Goal: Register for event/course

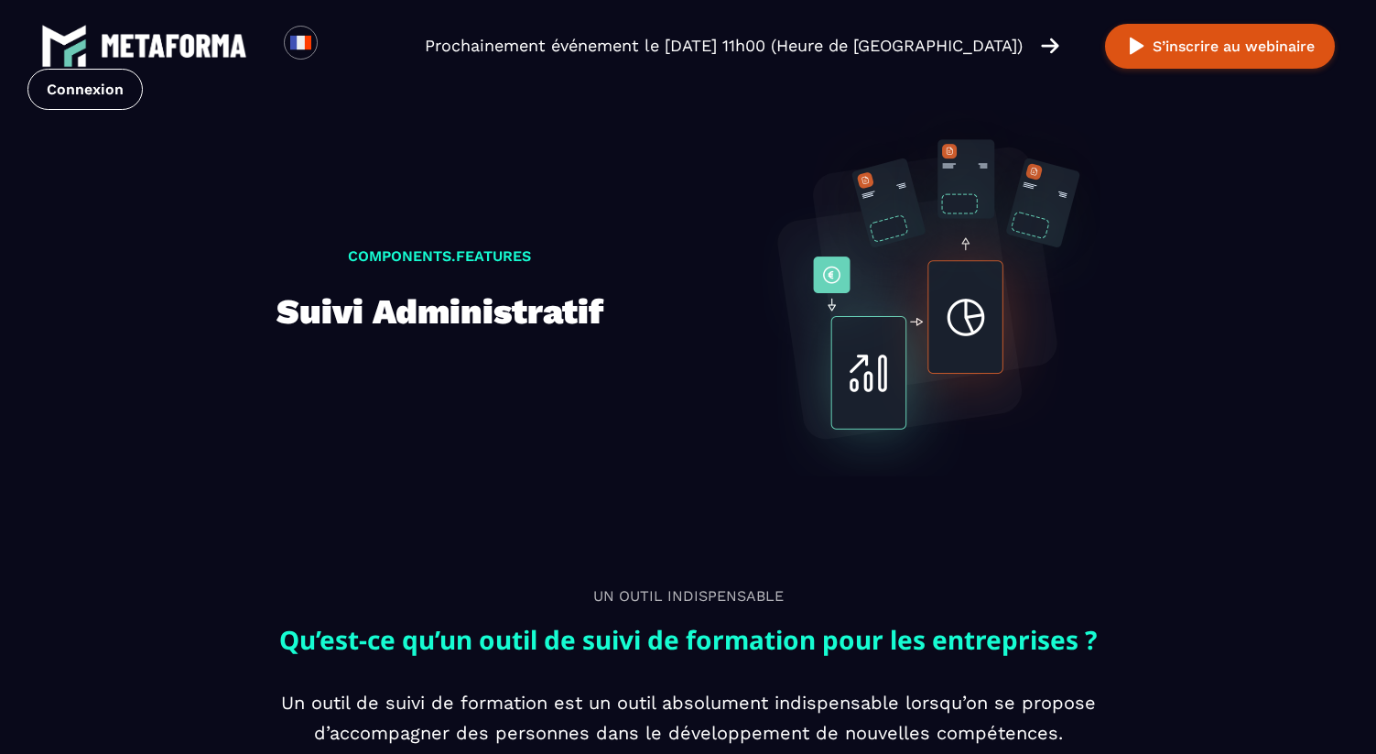
click at [186, 27] on link at bounding box center [144, 46] width 206 height 46
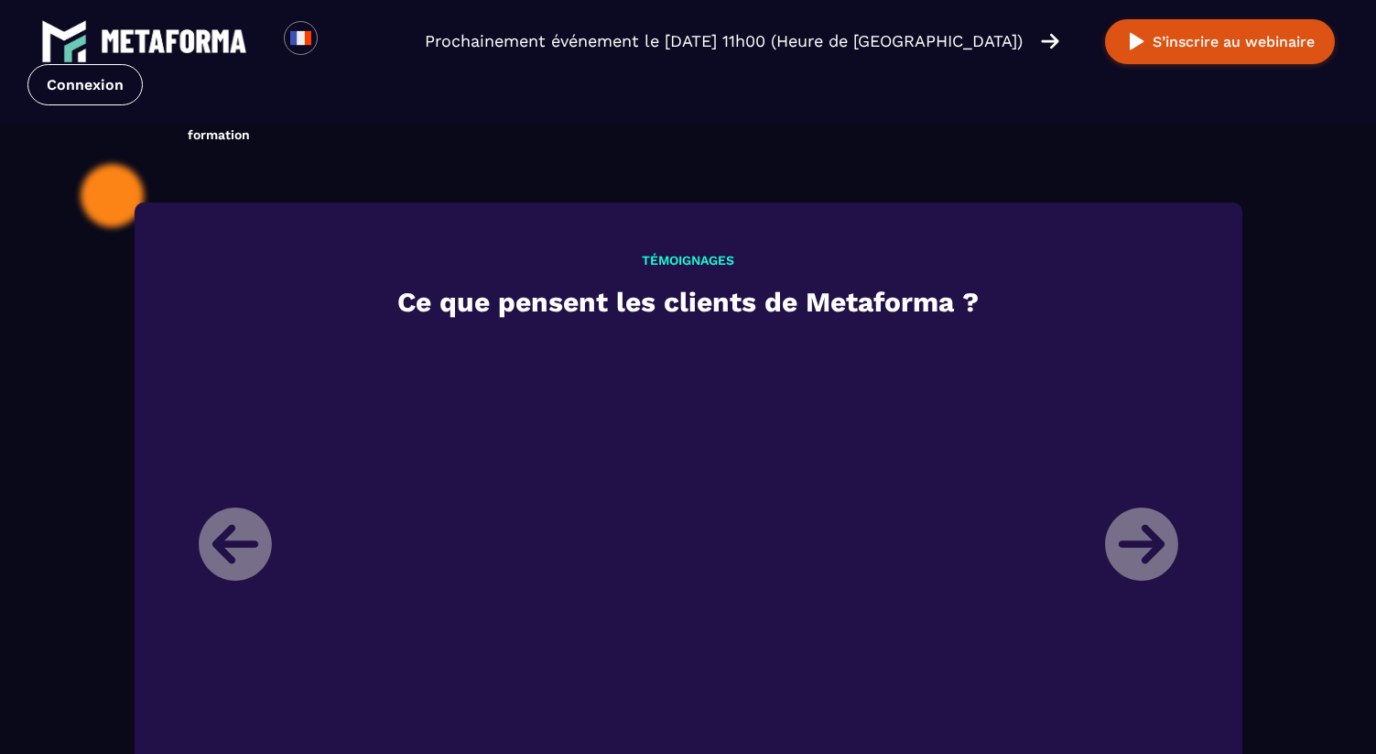
scroll to position [1450, 0]
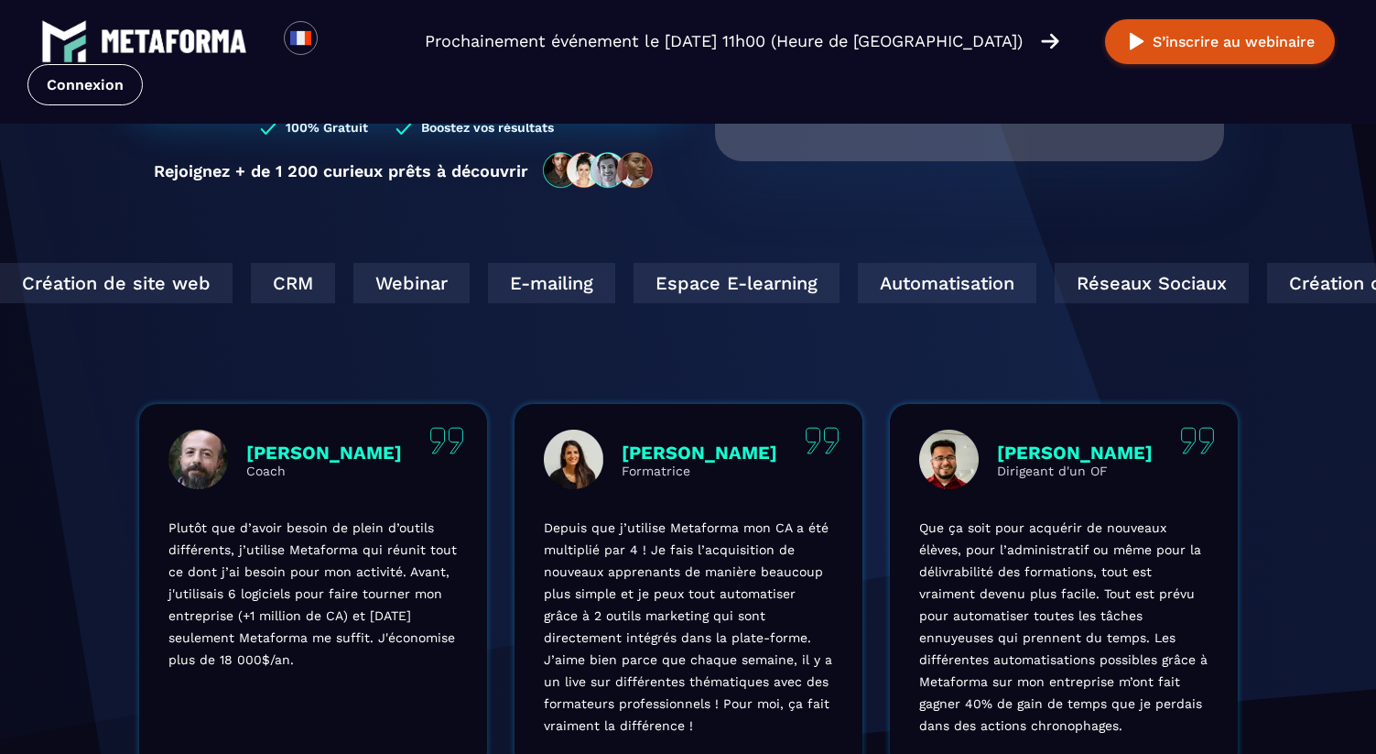
scroll to position [38, 0]
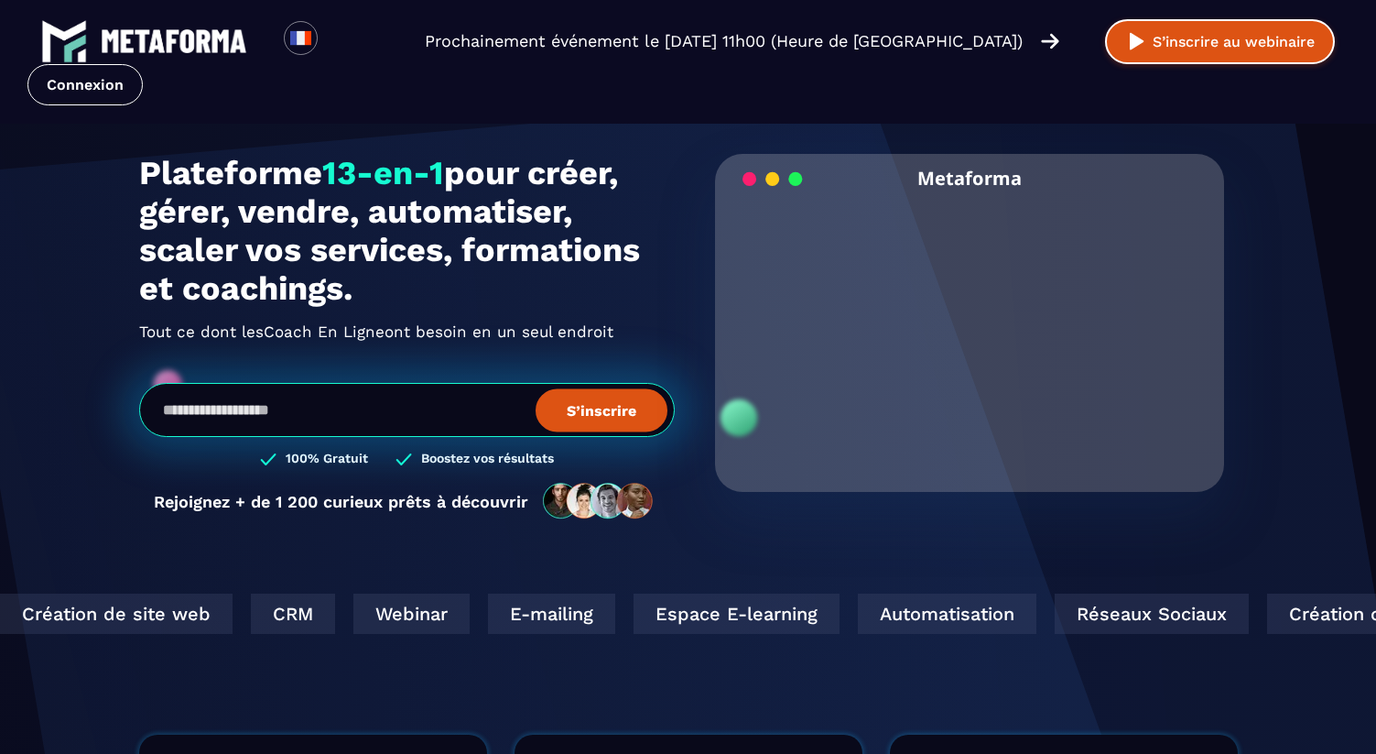
click at [1163, 49] on button "S’inscrire au webinaire" at bounding box center [1220, 41] width 230 height 45
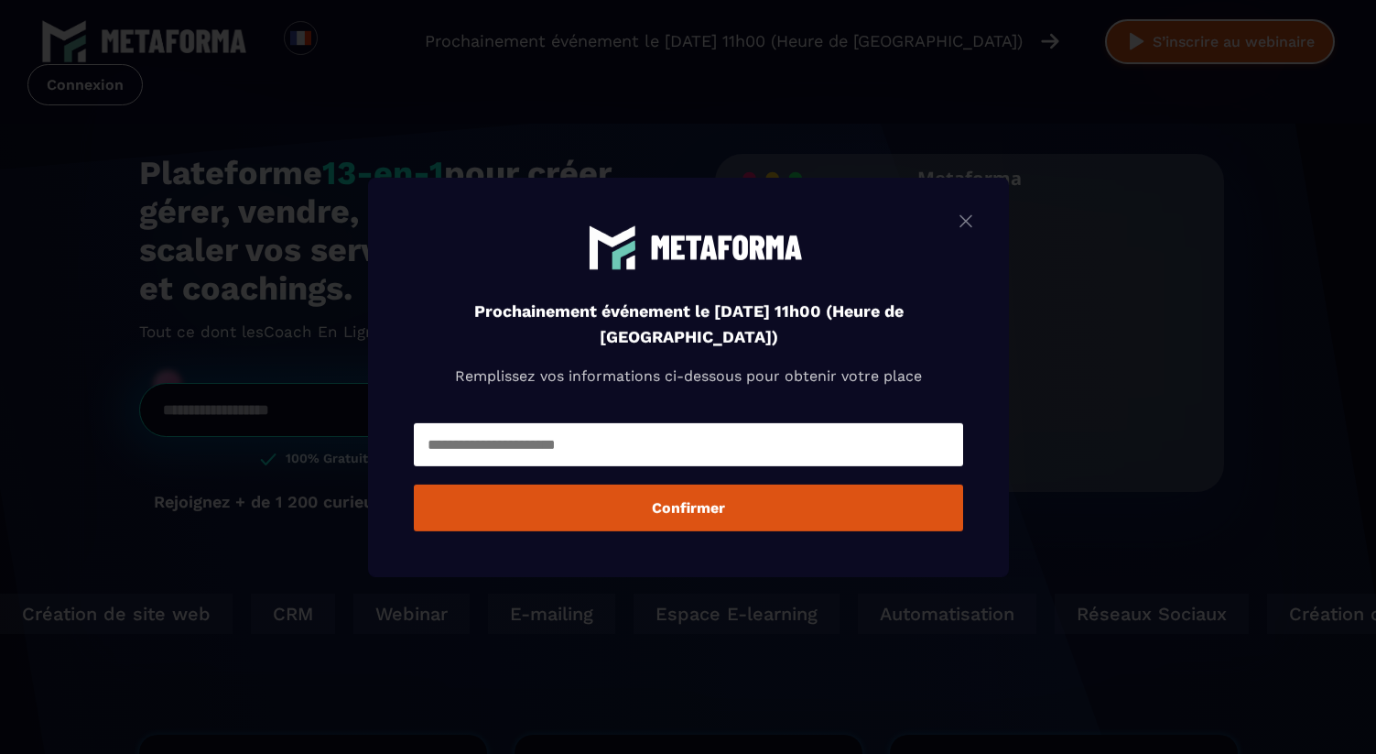
click at [1163, 49] on div "Modal window" at bounding box center [688, 377] width 1376 height 754
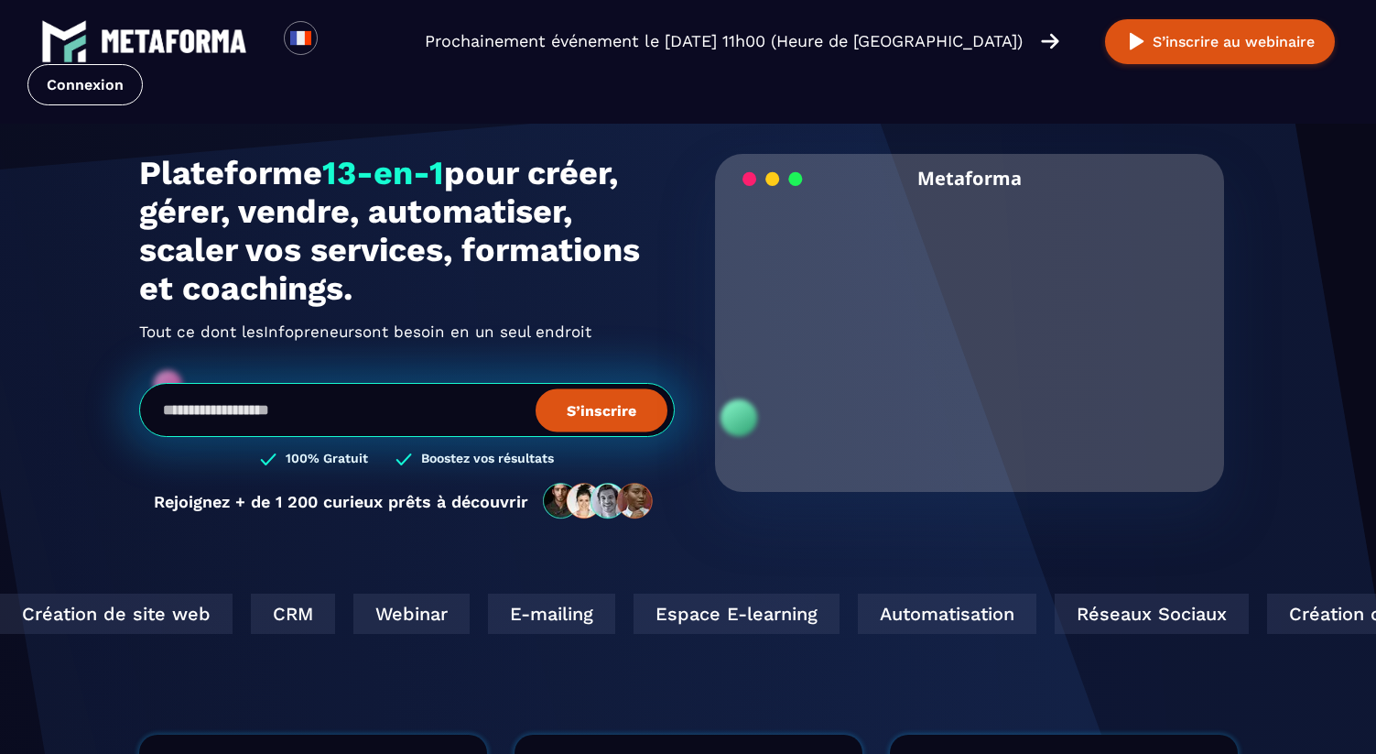
scroll to position [0, 0]
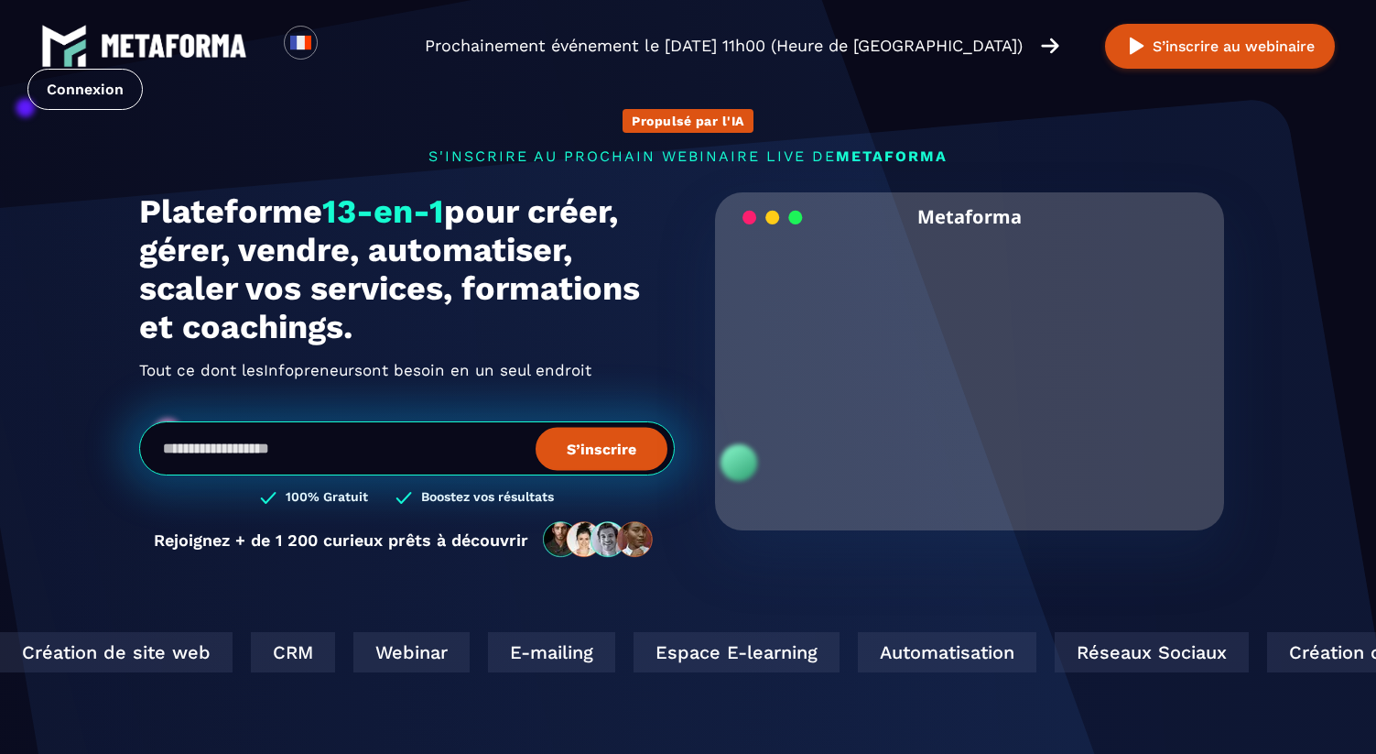
click at [847, 47] on p "Prochainement événement le [DATE] 11h00 (Heure de [GEOGRAPHIC_DATA])" at bounding box center [724, 46] width 598 height 26
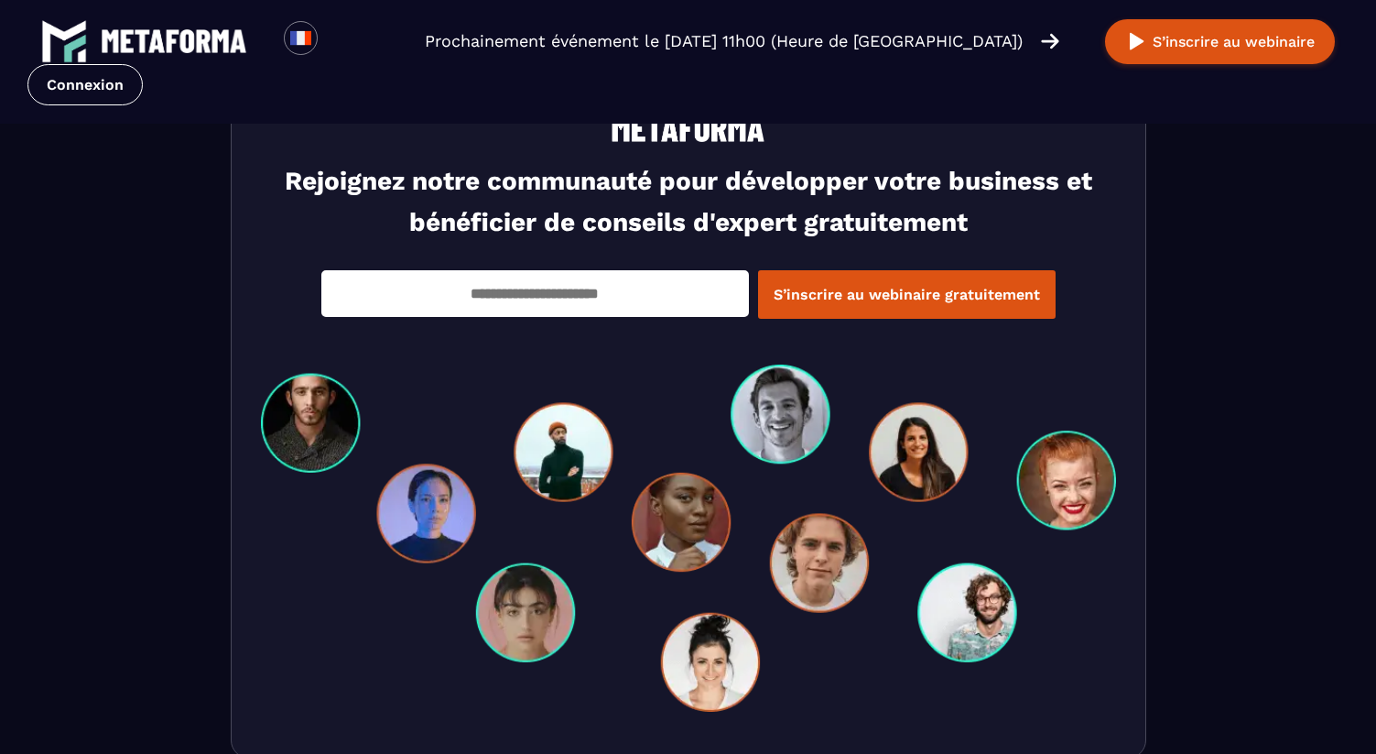
scroll to position [6414, 0]
